Goal: Book appointment/travel/reservation

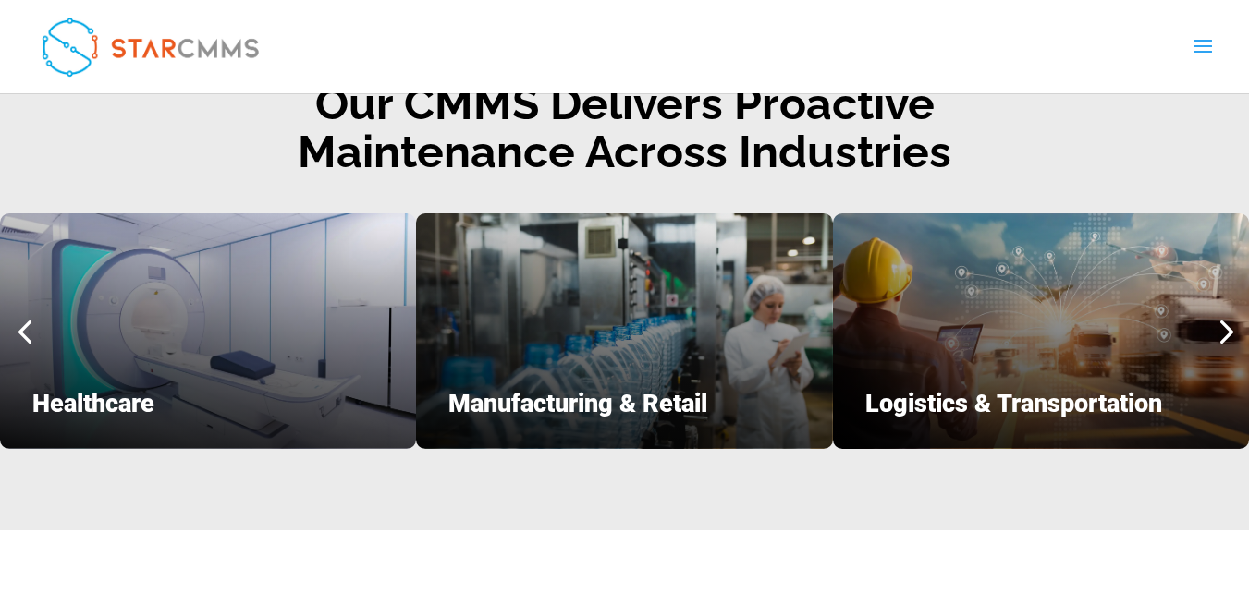
scroll to position [2313, 0]
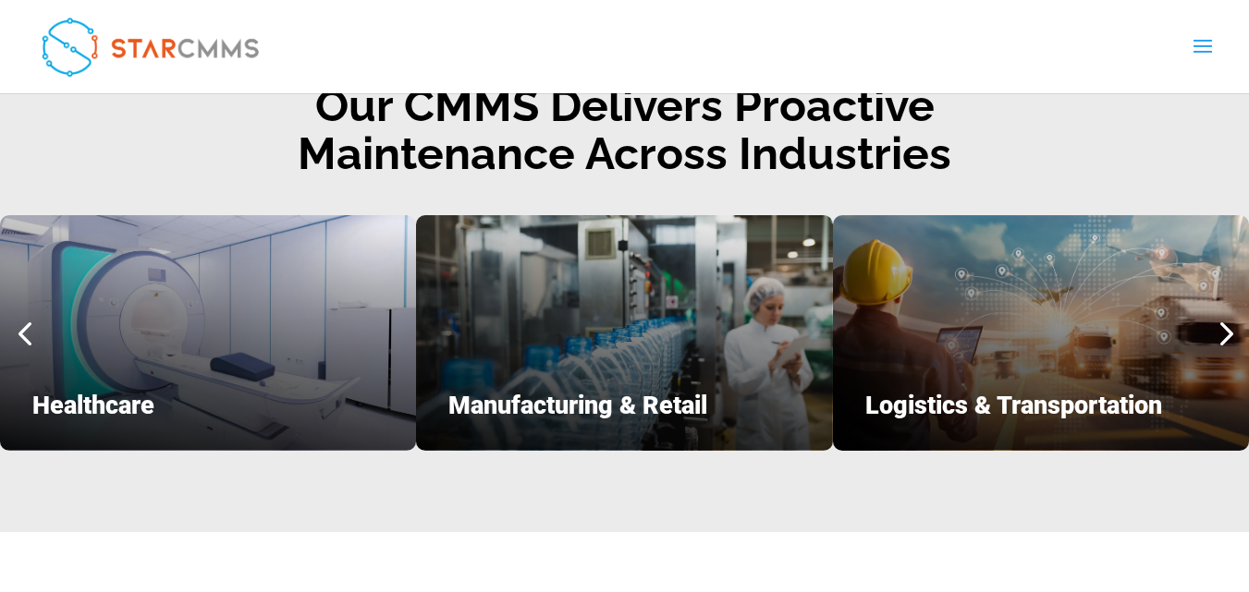
click at [970, 339] on div "Logistics & Transportation" at bounding box center [1041, 332] width 416 height 235
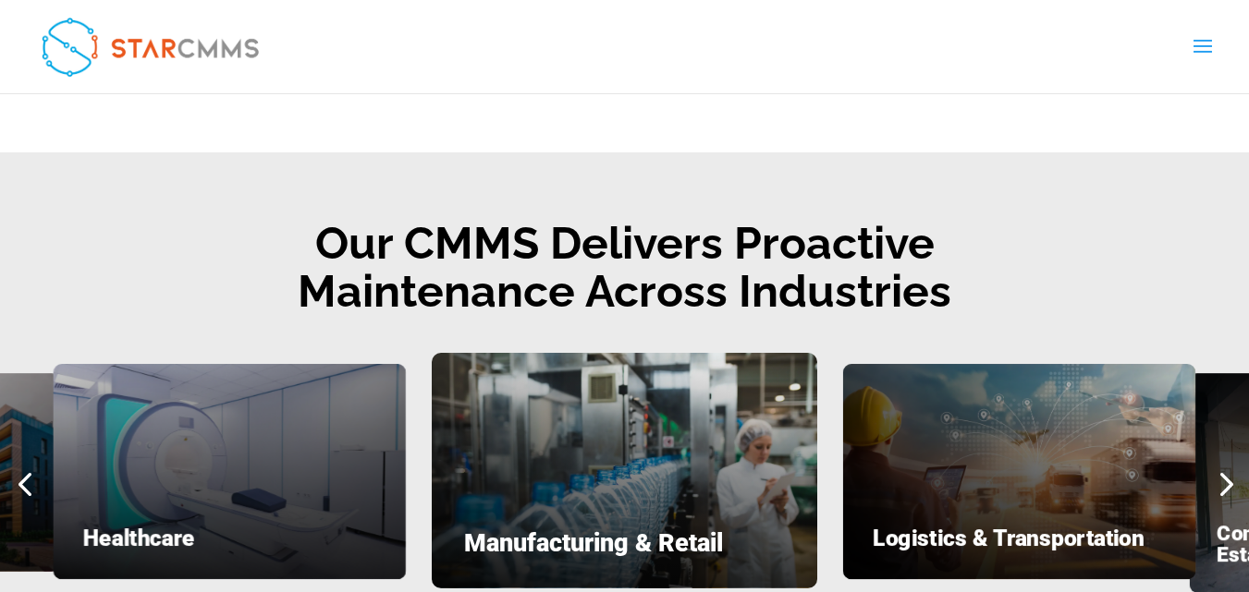
scroll to position [2391, 0]
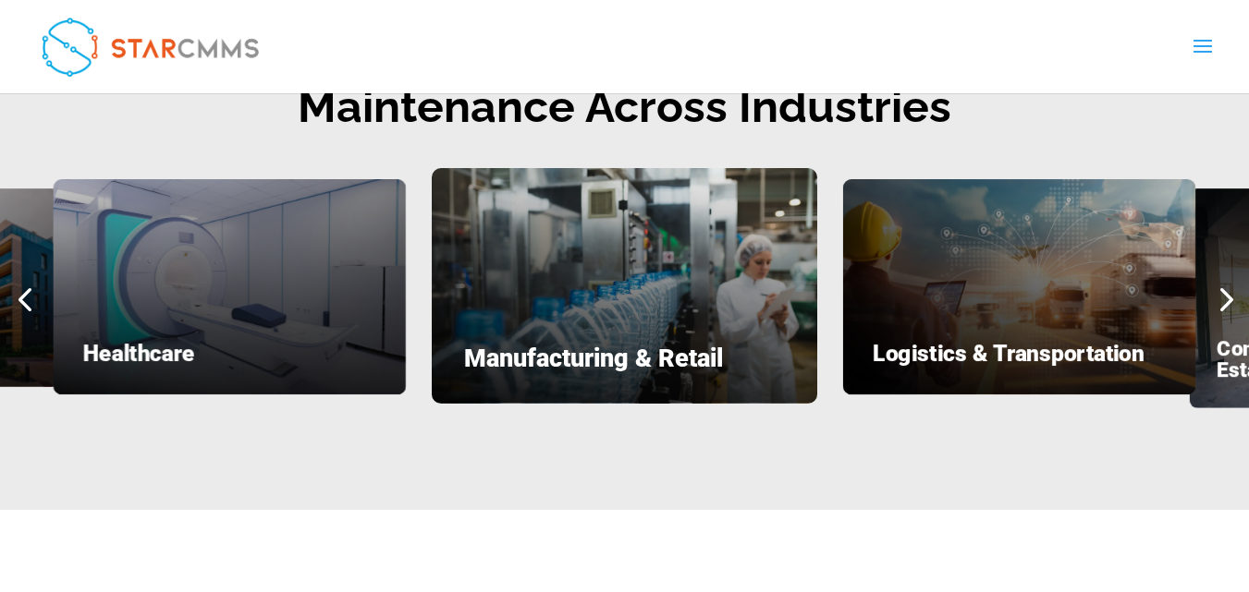
click at [976, 321] on div "Logistics & Transportation" at bounding box center [1019, 286] width 352 height 215
click at [1006, 286] on div "Logistics & Transportation" at bounding box center [1019, 286] width 352 height 215
click at [1240, 281] on div "Next slide" at bounding box center [1224, 298] width 49 height 49
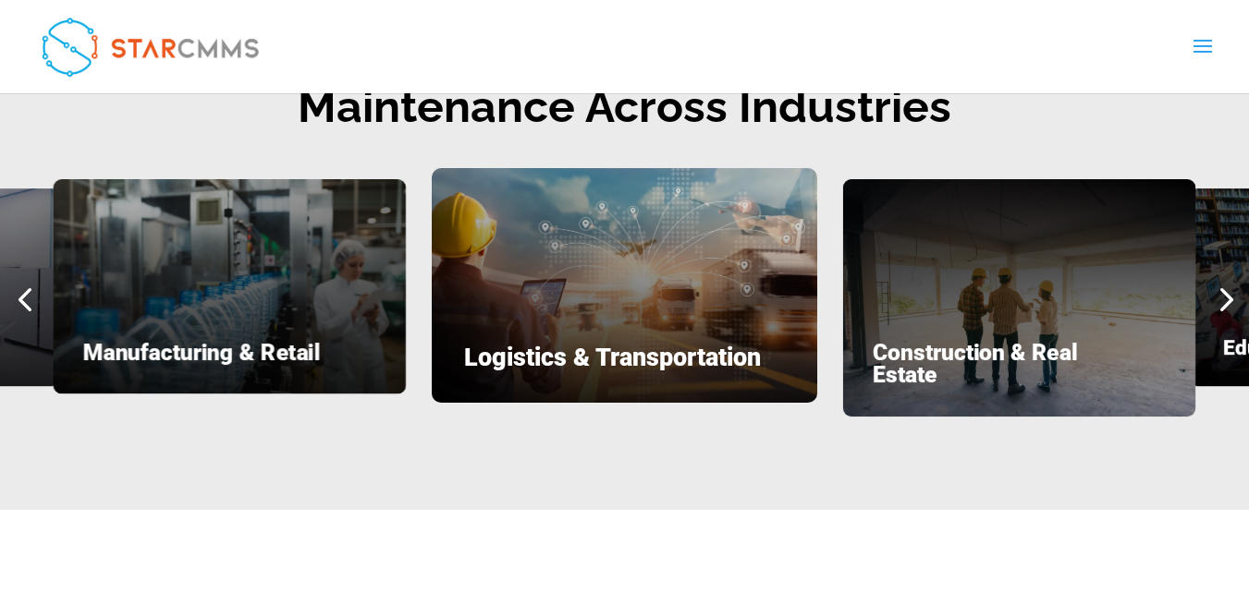
click at [1230, 287] on div "Next slide" at bounding box center [1224, 298] width 49 height 49
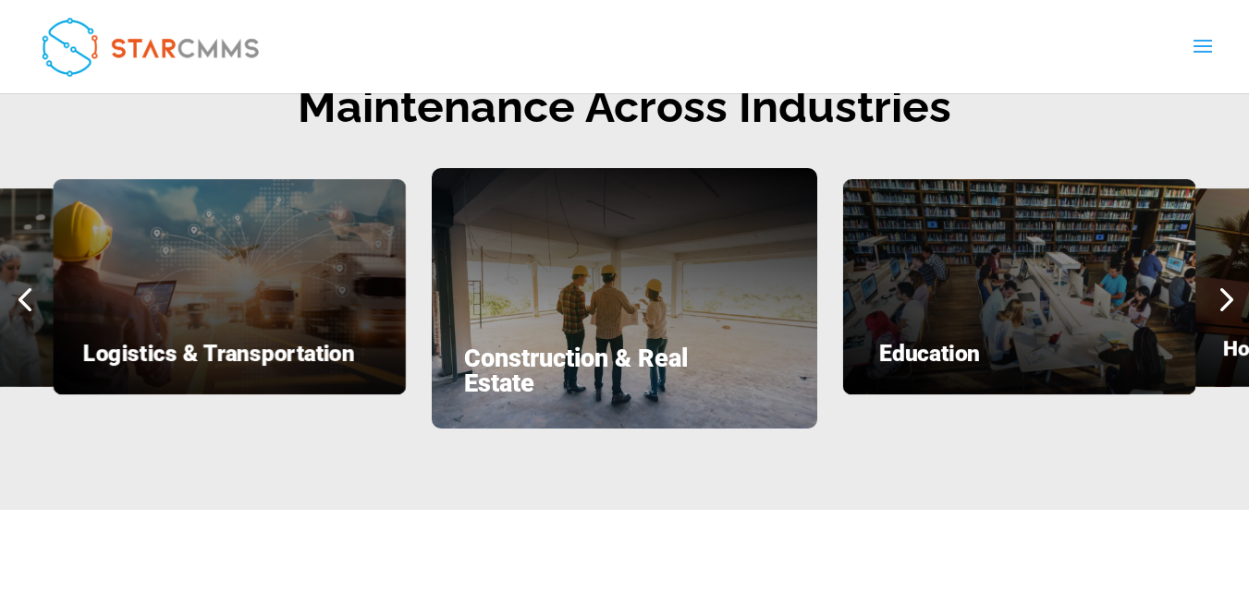
click at [293, 284] on div "Logistics & Transportation" at bounding box center [230, 286] width 352 height 215
click at [296, 276] on div "Logistics & Transportation" at bounding box center [230, 286] width 352 height 215
click at [297, 275] on div "Logistics & Transportation" at bounding box center [230, 286] width 352 height 215
click at [301, 271] on div "Logistics & Transportation" at bounding box center [230, 286] width 352 height 215
click at [303, 271] on div "Logistics & Transportation" at bounding box center [230, 286] width 352 height 215
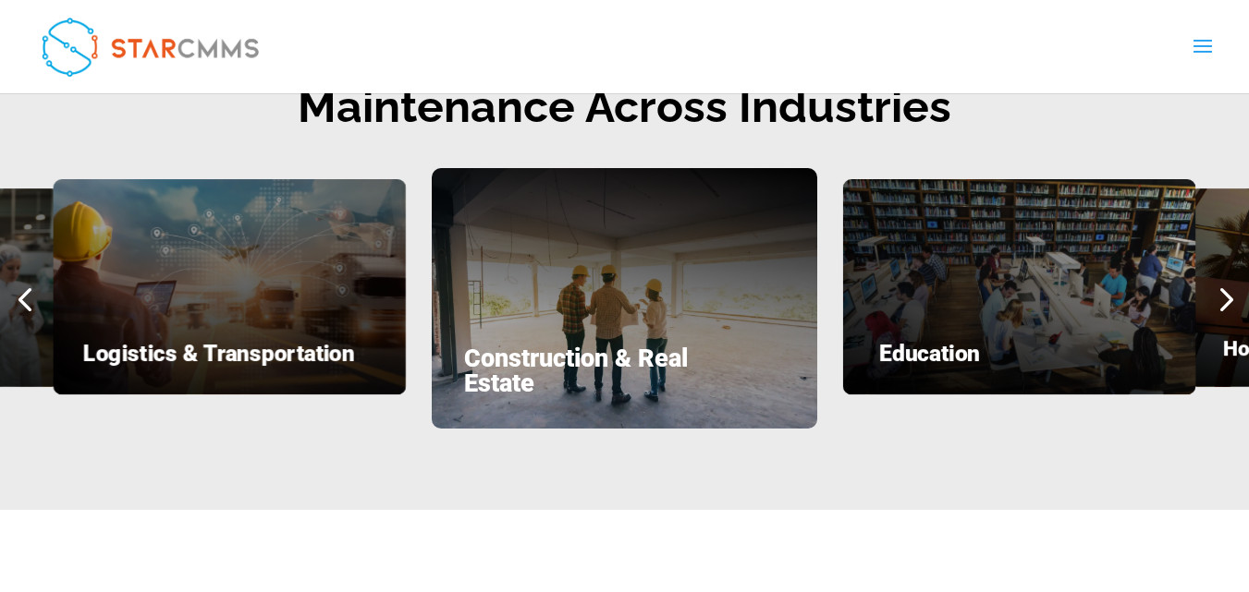
click at [1235, 287] on div "Next slide" at bounding box center [1224, 298] width 49 height 49
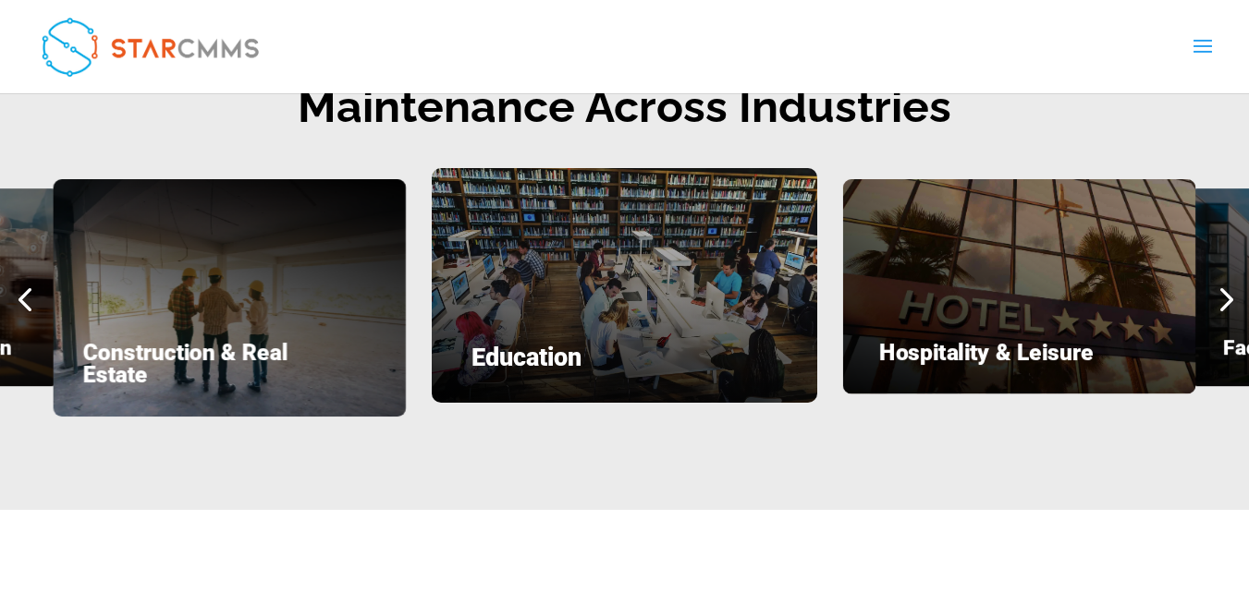
click at [1233, 290] on div "Next slide" at bounding box center [1224, 298] width 49 height 49
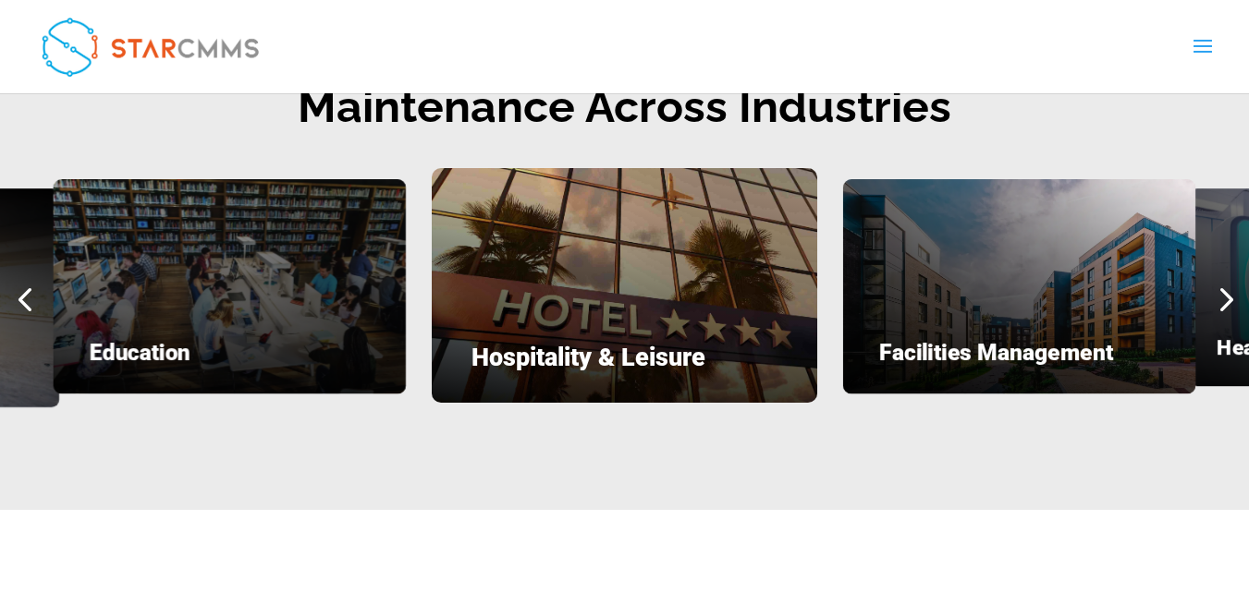
click at [1232, 291] on div "Next slide" at bounding box center [1224, 298] width 49 height 49
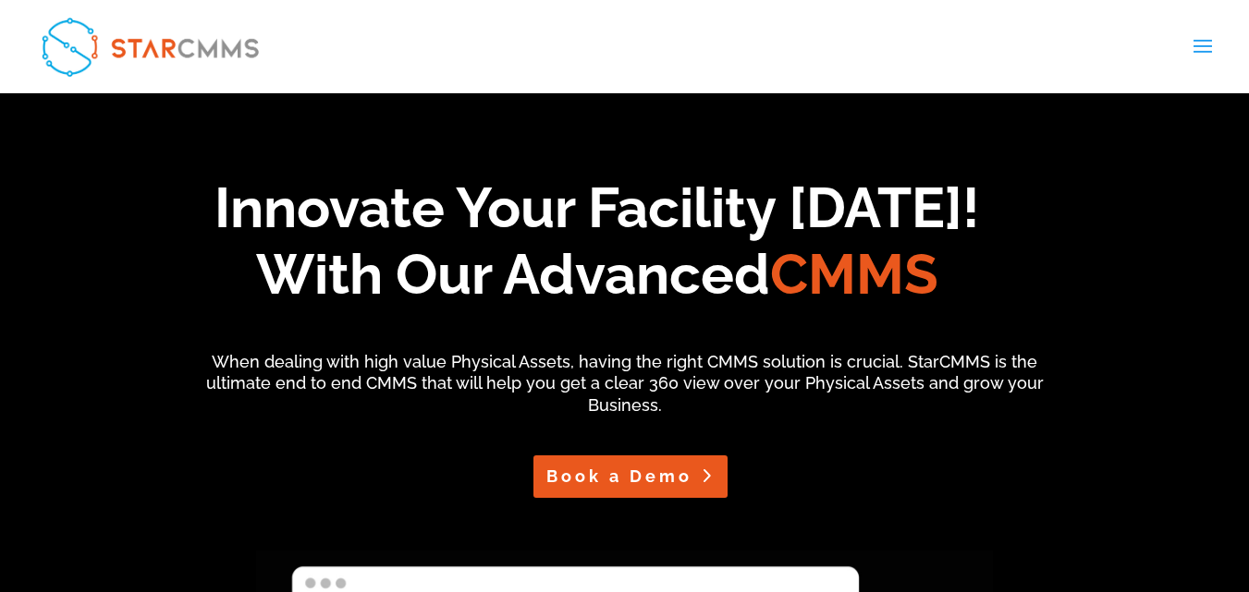
click at [598, 486] on link "Book a Demo" at bounding box center [630, 477] width 195 height 42
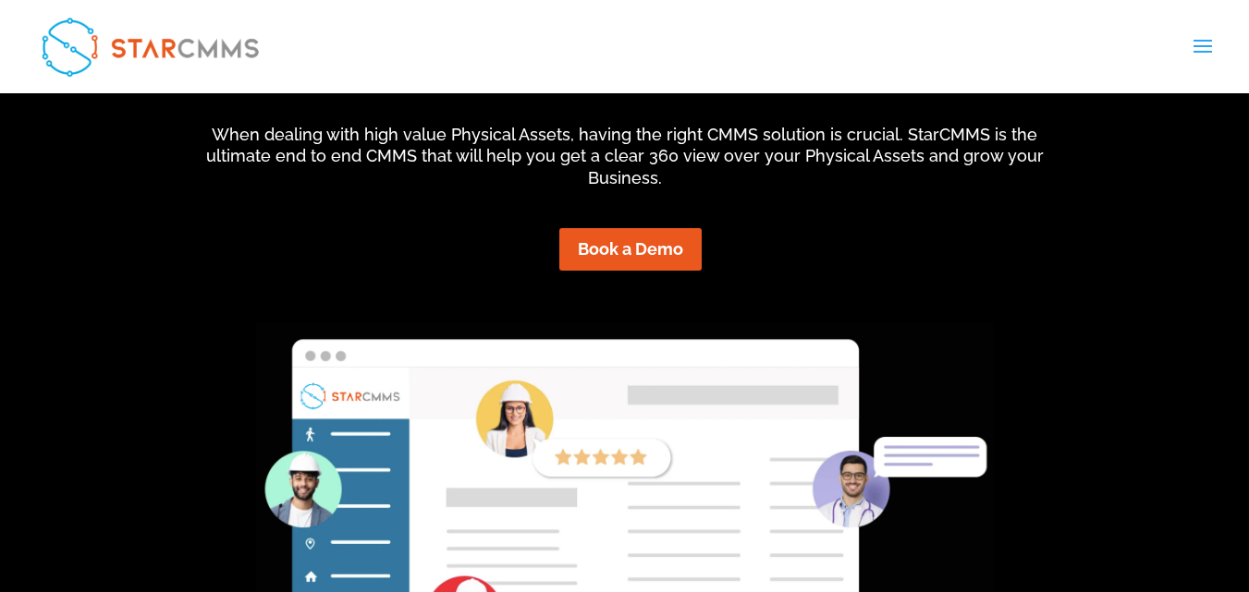
scroll to position [277, 0]
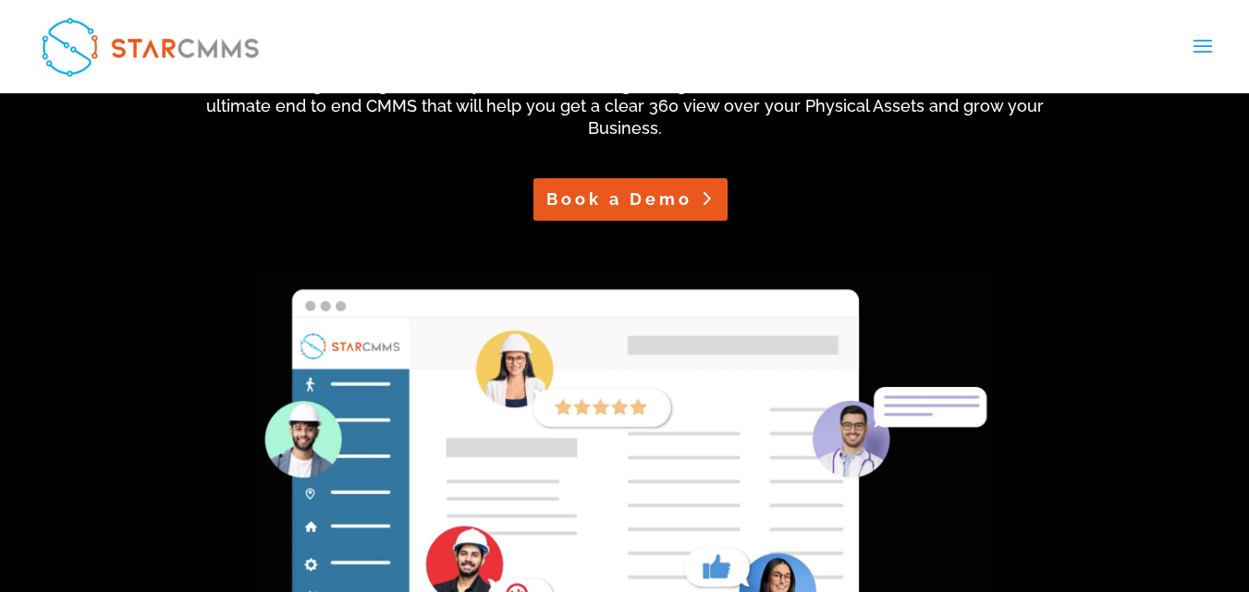
click at [681, 194] on link "Book a Demo" at bounding box center [630, 199] width 195 height 42
click at [650, 199] on link "Book a Demo" at bounding box center [630, 199] width 195 height 42
click at [680, 201] on link "Book a Demo" at bounding box center [630, 199] width 195 height 42
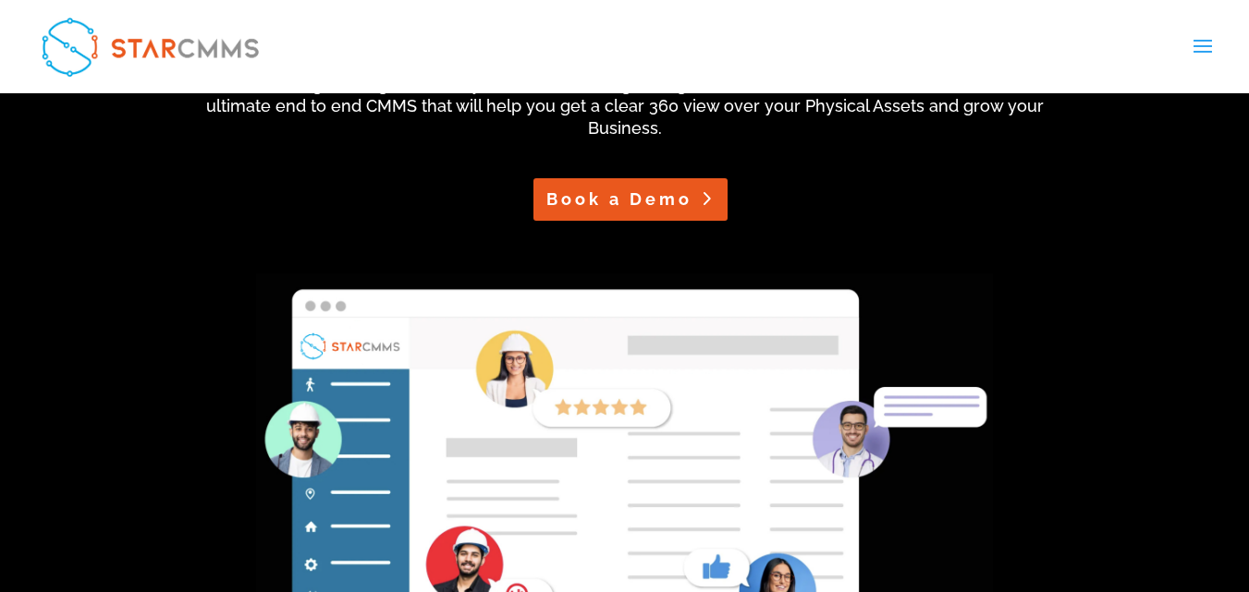
click at [705, 199] on link "Book a Demo" at bounding box center [630, 199] width 195 height 42
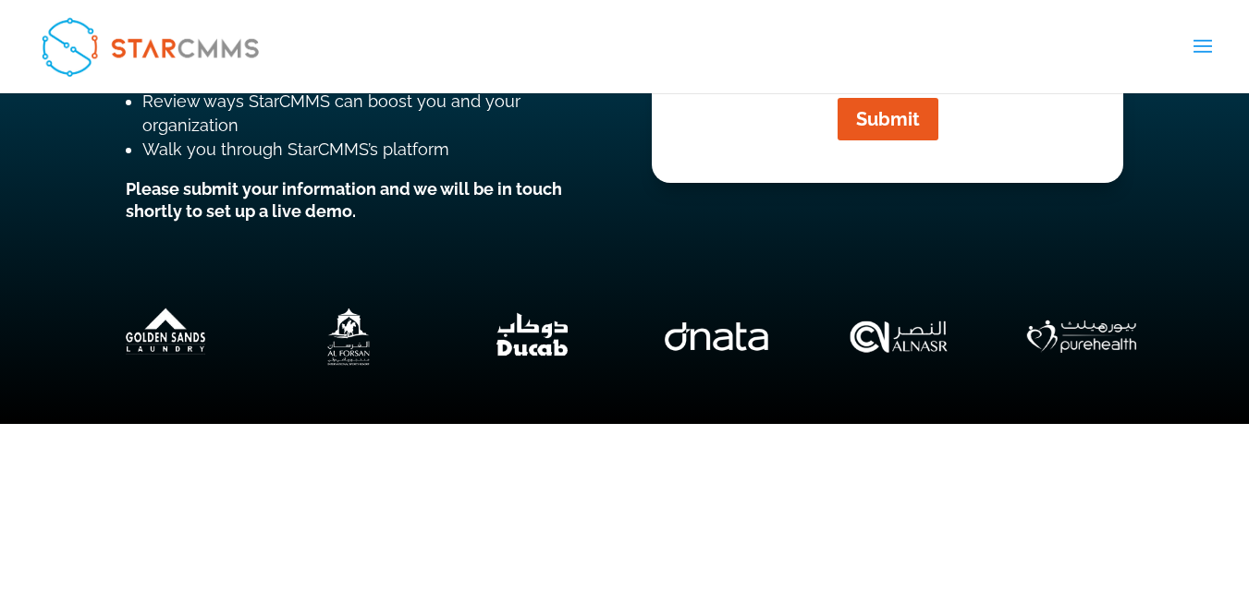
type input "+1"
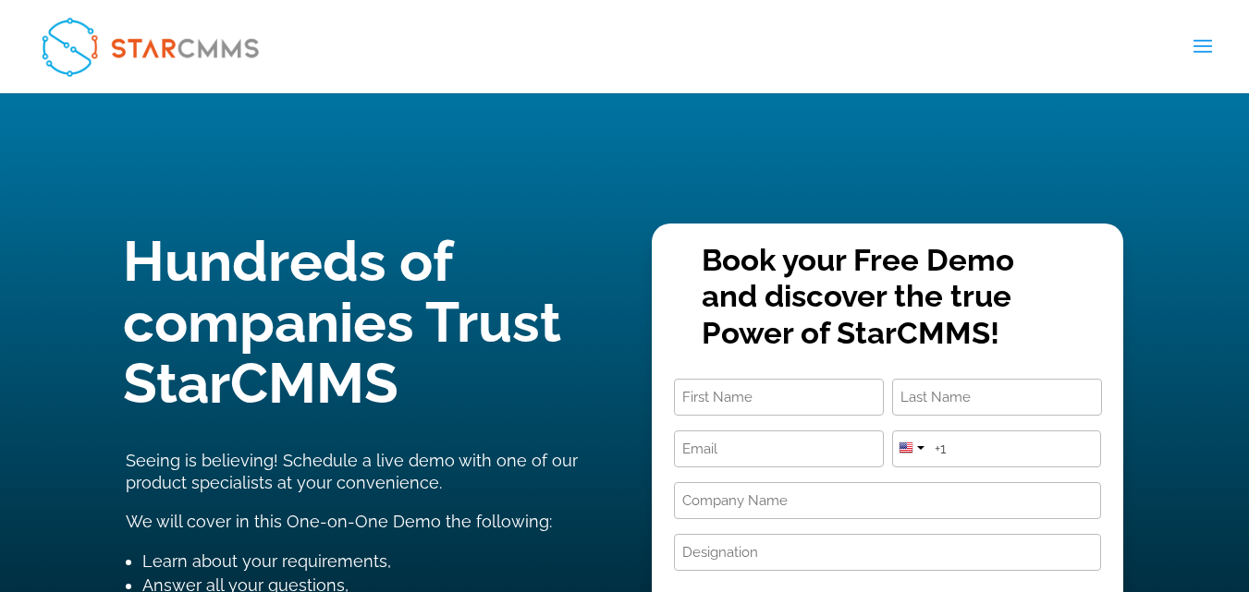
scroll to position [92, 0]
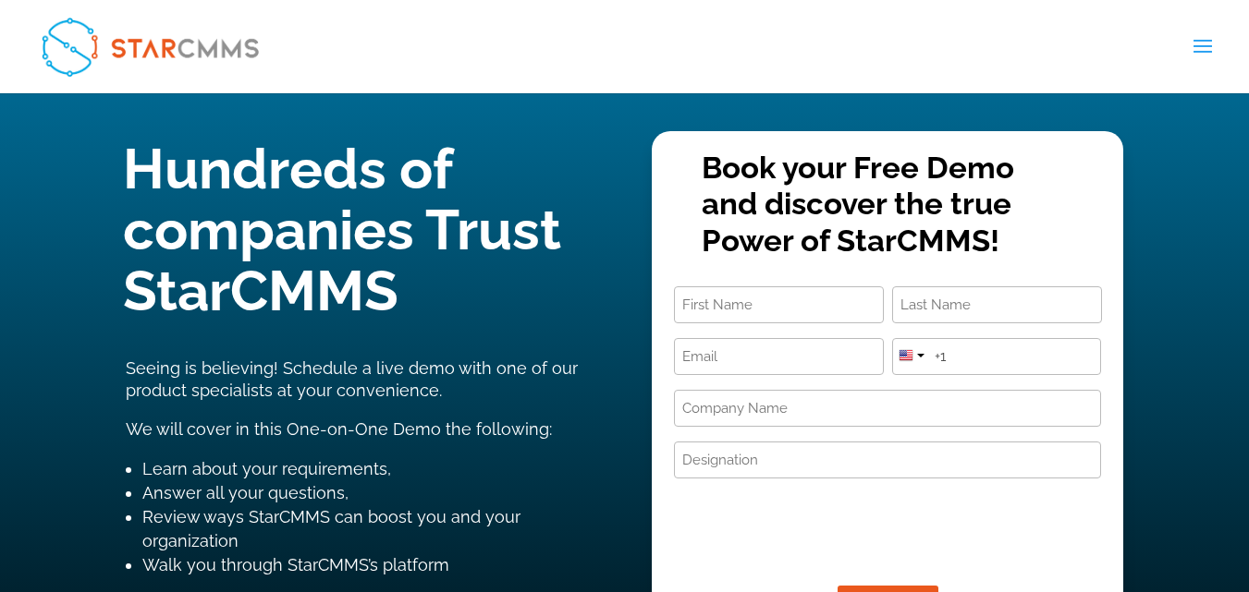
click at [786, 287] on input "First" at bounding box center [779, 305] width 210 height 37
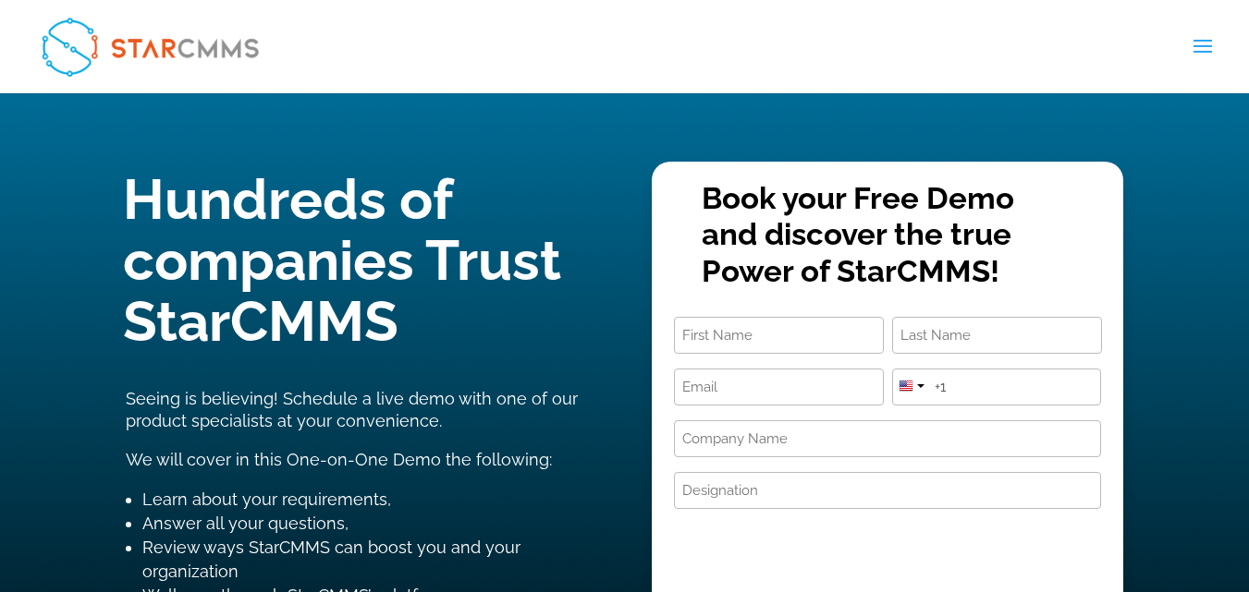
scroll to position [92, 0]
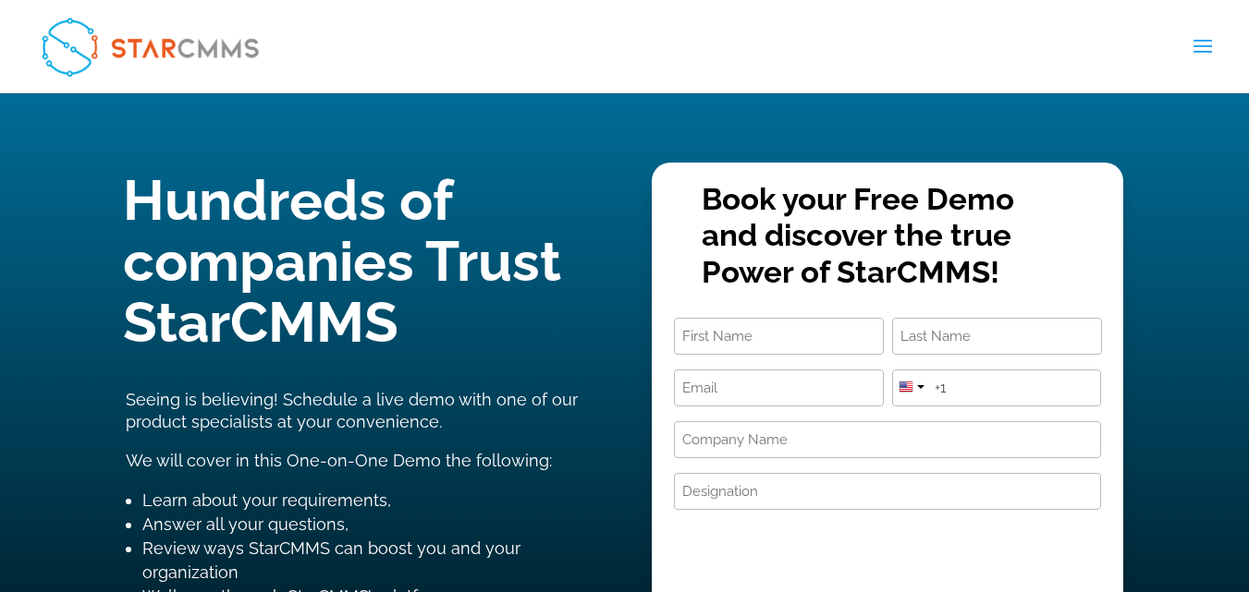
drag, startPoint x: 787, startPoint y: 247, endPoint x: 795, endPoint y: 271, distance: 25.1
click at [787, 318] on input "First" at bounding box center [779, 336] width 210 height 37
type input "Mohamed"
click at [941, 318] on input "Last" at bounding box center [997, 336] width 210 height 37
type input "Hamdhan"
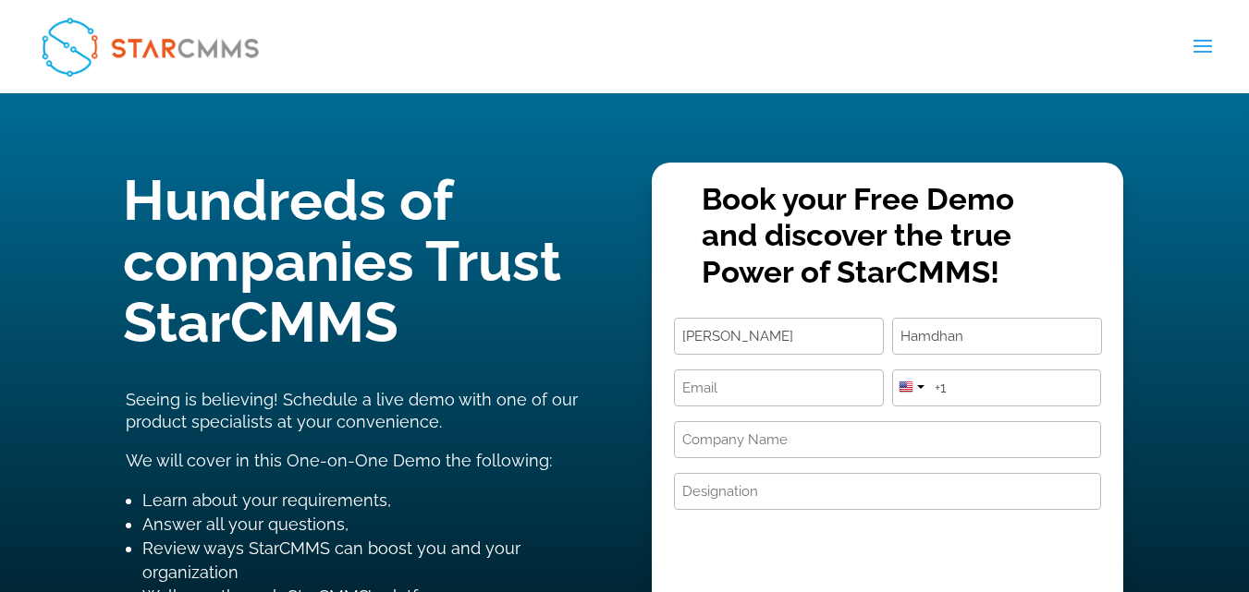
click at [802, 370] on input "Email (Required)" at bounding box center [779, 388] width 210 height 37
type input "hamdhan403@gmail.com"
drag, startPoint x: 938, startPoint y: 307, endPoint x: 953, endPoint y: 307, distance: 14.8
click at [942, 370] on input "+1" at bounding box center [997, 388] width 210 height 37
click at [956, 370] on input "+1" at bounding box center [997, 388] width 210 height 37
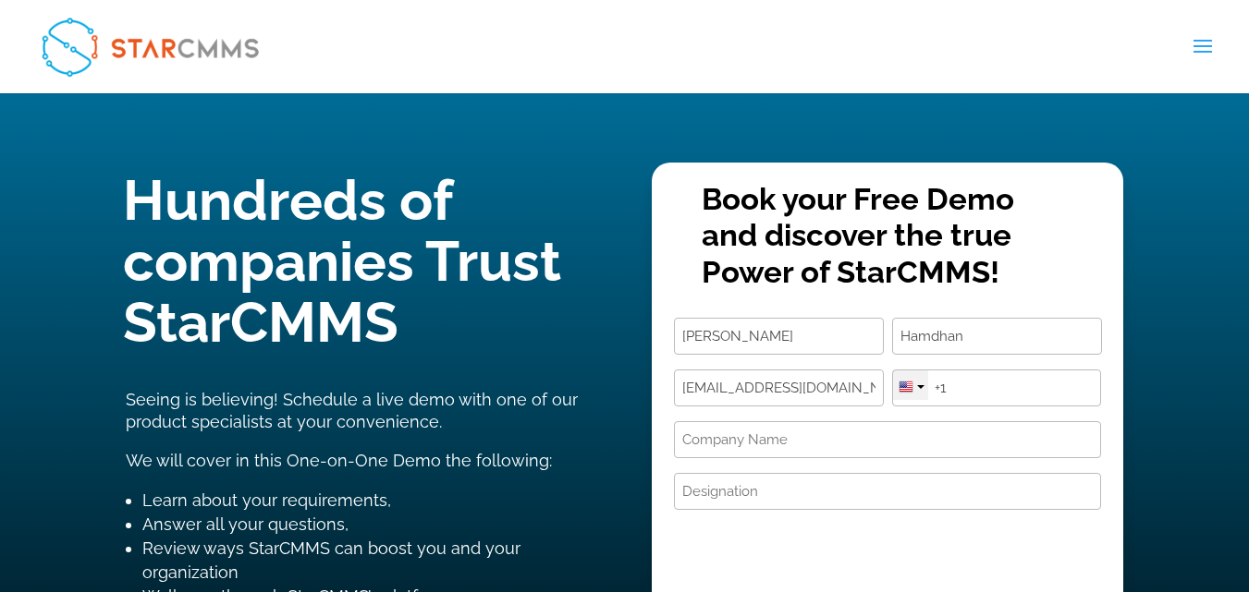
click at [927, 371] on div at bounding box center [910, 386] width 35 height 30
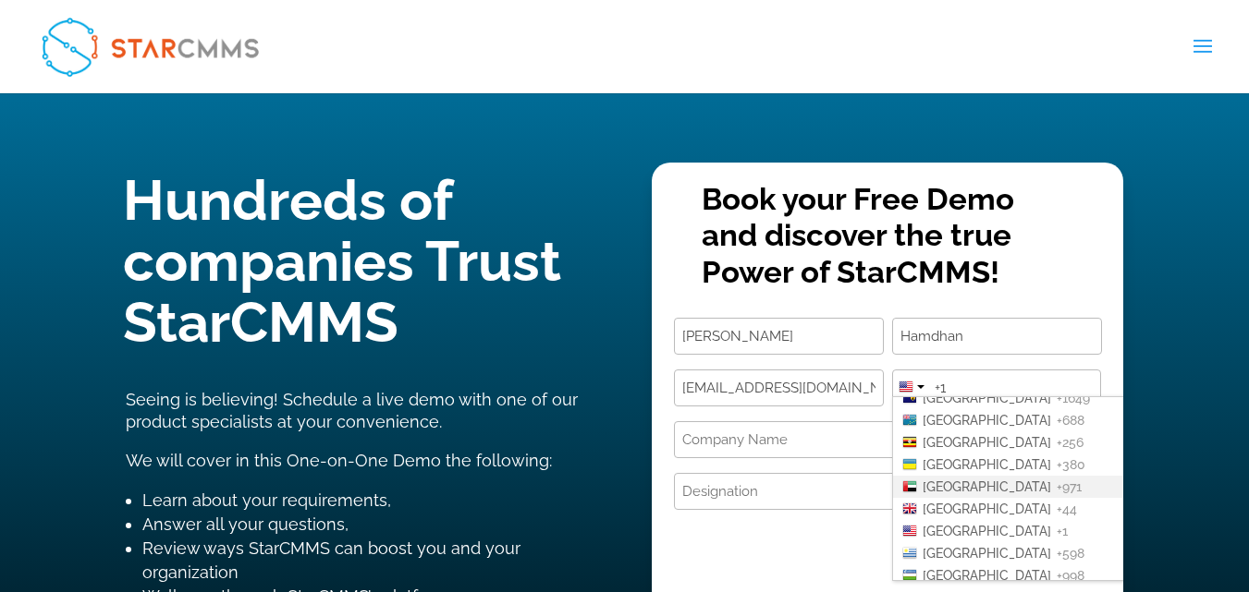
scroll to position [4621, 0]
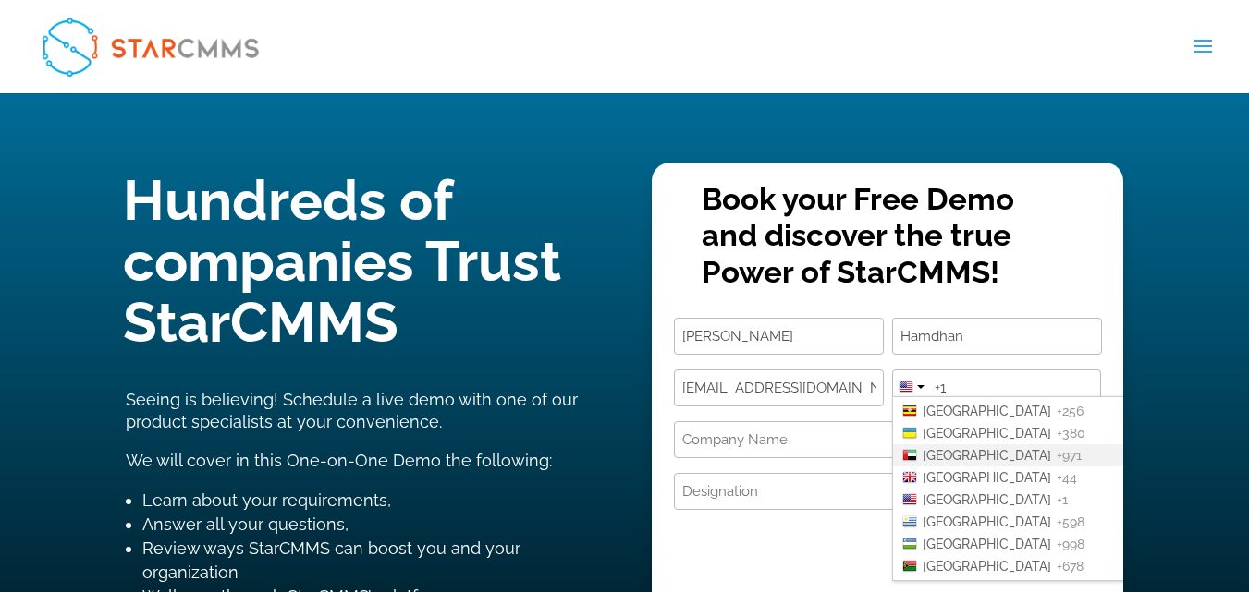
click at [1008, 448] on span "United Arab Emirates" at bounding box center [986, 455] width 128 height 15
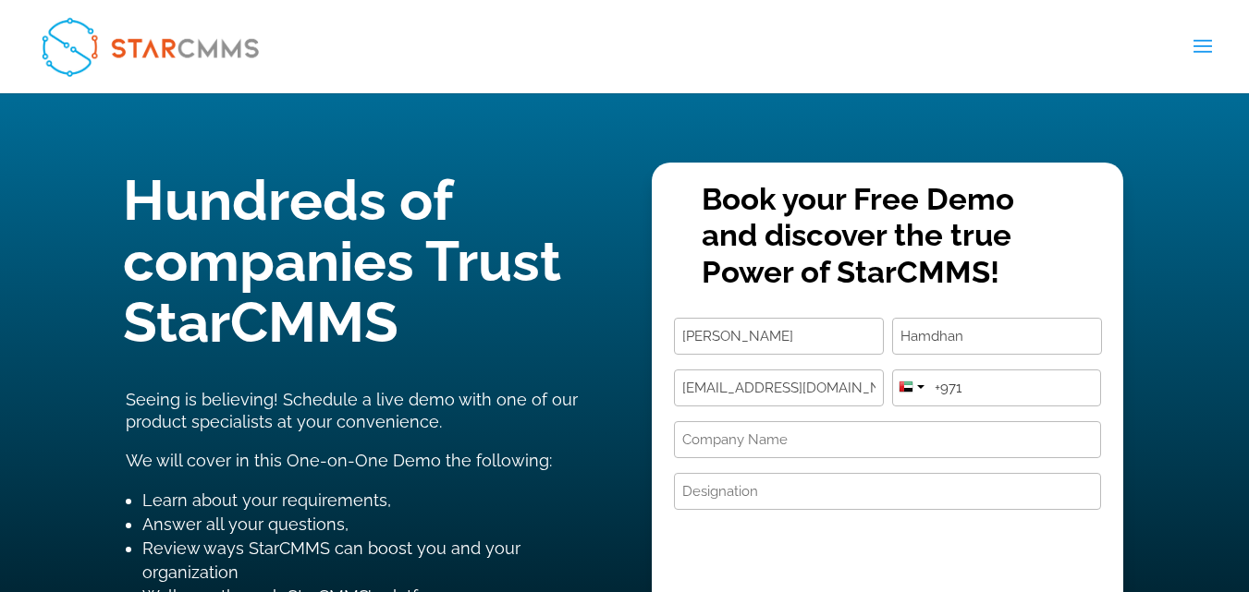
click at [993, 370] on input "+971" at bounding box center [997, 388] width 210 height 37
type input "+971 561569425"
click at [788, 421] on input "Company Name (Required)" at bounding box center [887, 439] width 427 height 37
type input "Al farhan switchgear assembly"
click at [709, 473] on input "Designation (Required)" at bounding box center [887, 491] width 427 height 37
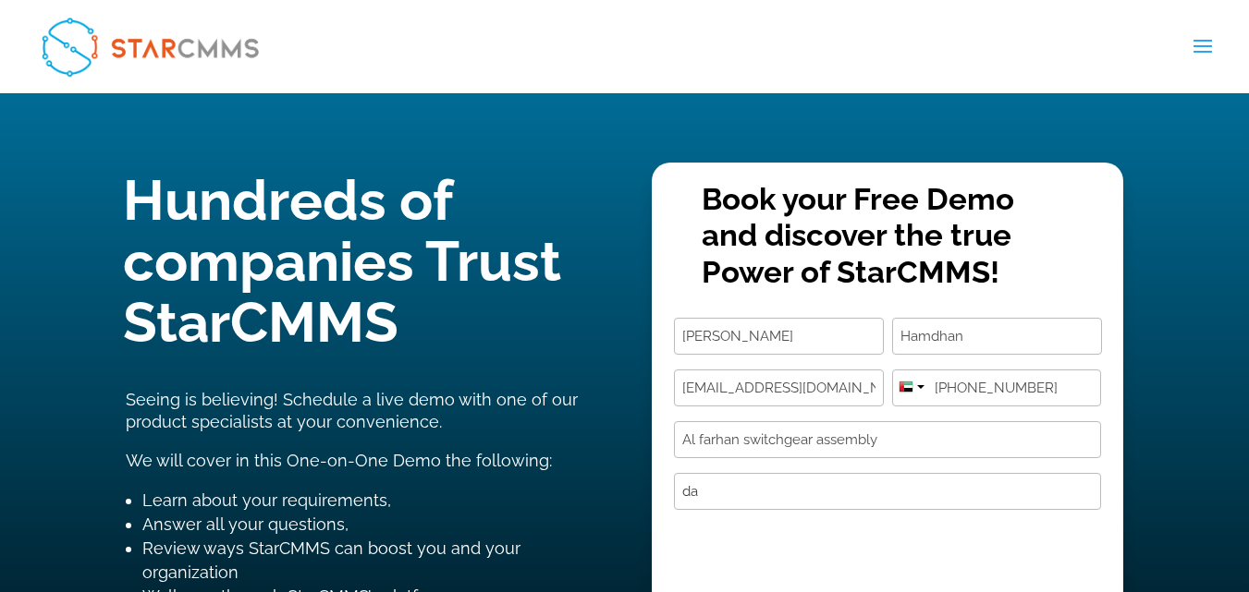
type input "d"
type input "Data Entry"
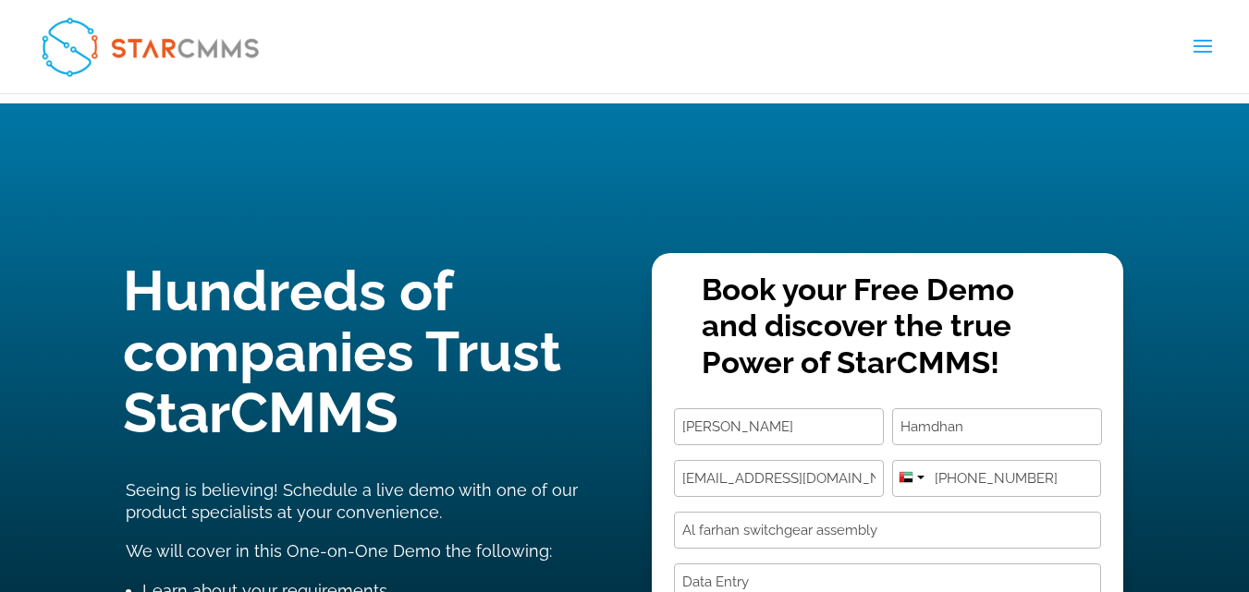
scroll to position [0, 0]
